Goal: Task Accomplishment & Management: Manage account settings

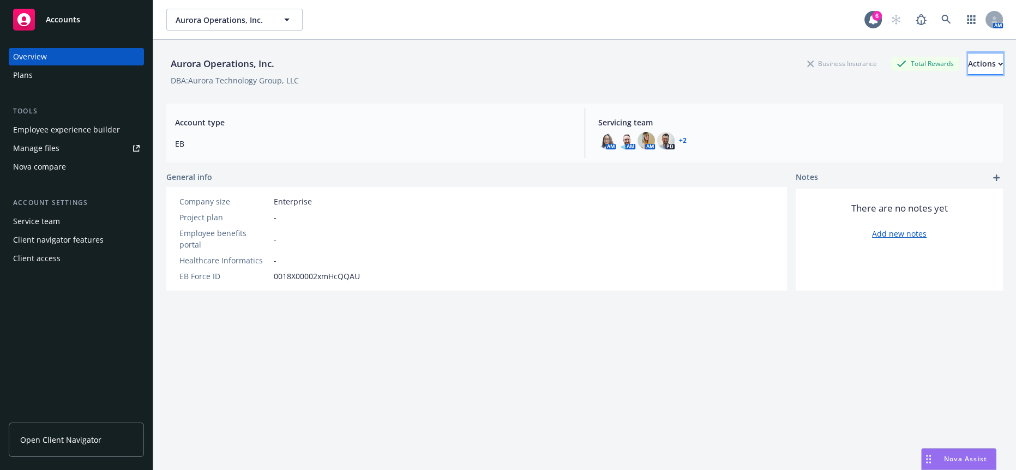
click at [968, 56] on div "Actions" at bounding box center [985, 63] width 35 height 21
click at [664, 75] on div "DBA: Aurora Technology Group, LLC" at bounding box center [584, 80] width 837 height 11
click at [490, 338] on div "Aurora Operations, Inc. Business Insurance Total Rewards Actions DBA: Aurora Te…" at bounding box center [584, 268] width 837 height 457
click at [968, 62] on div "Actions" at bounding box center [985, 63] width 35 height 21
click at [940, 85] on link "Edit account summary" at bounding box center [945, 86] width 117 height 22
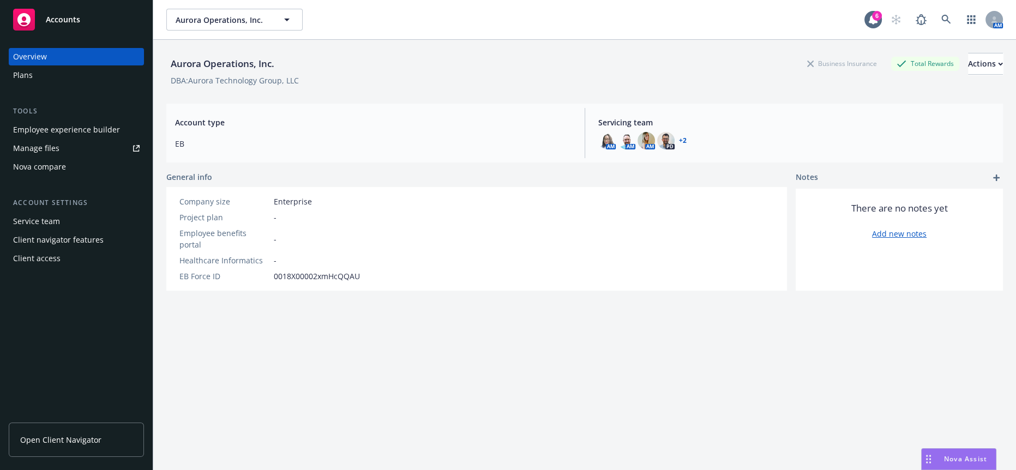
select select "US"
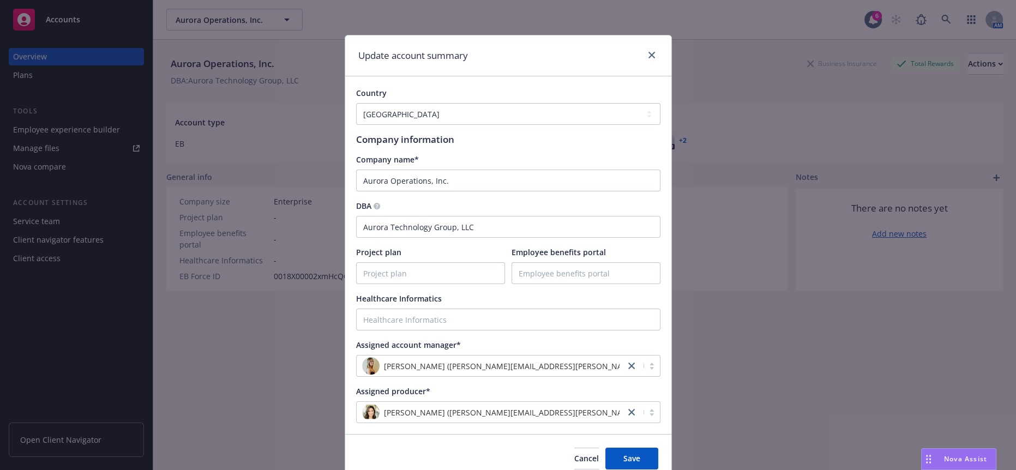
scroll to position [25, 0]
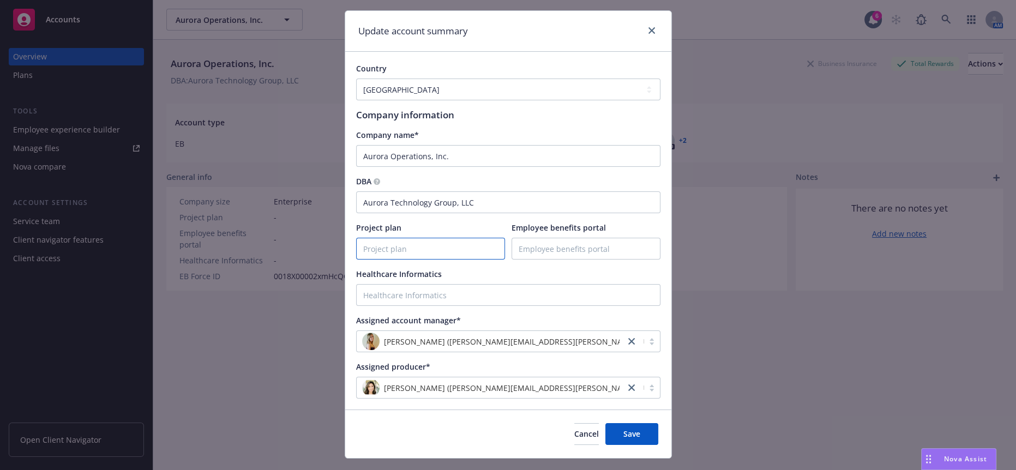
click at [418, 241] on input "Project plan" at bounding box center [431, 248] width 148 height 21
paste input "[URL][DOMAIN_NAME]"
type input "[URL][DOMAIN_NAME]"
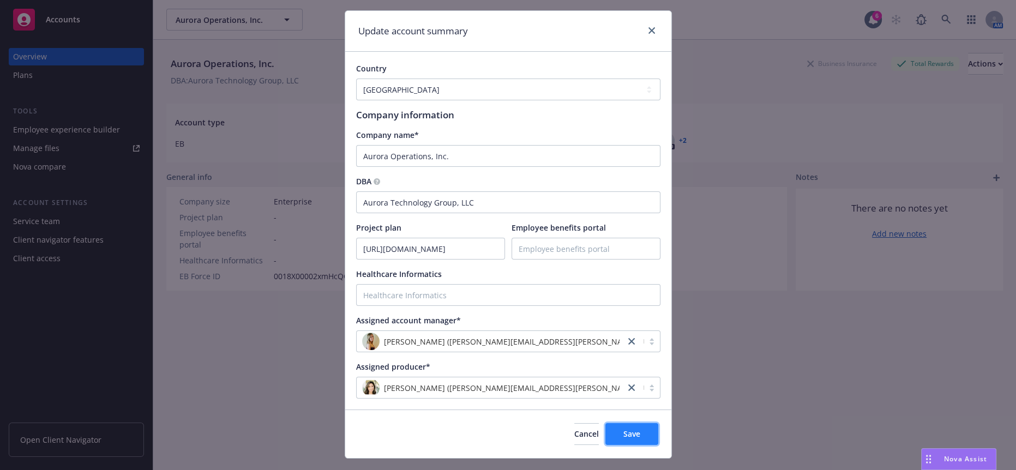
click at [632, 429] on span "Save" at bounding box center [632, 434] width 17 height 10
